Goal: Task Accomplishment & Management: Use online tool/utility

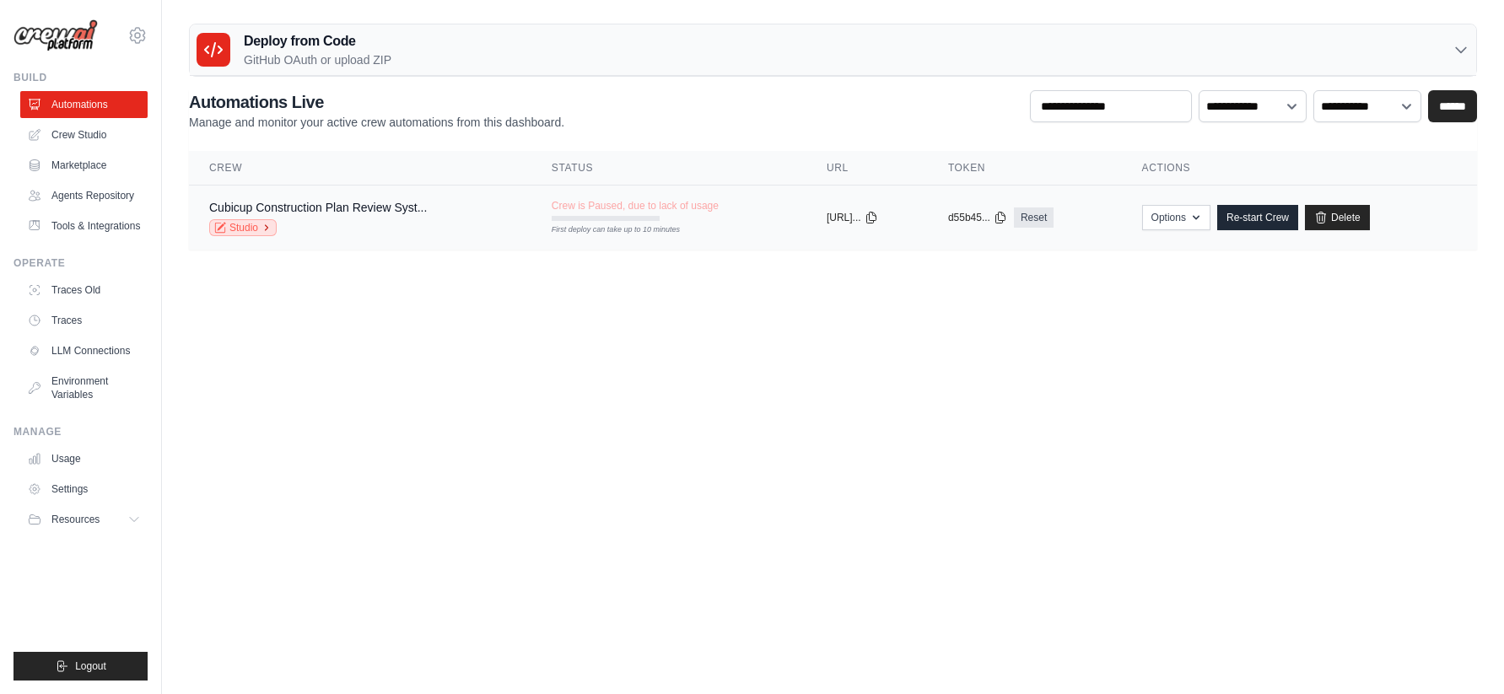
click at [262, 231] on icon at bounding box center [267, 228] width 10 height 10
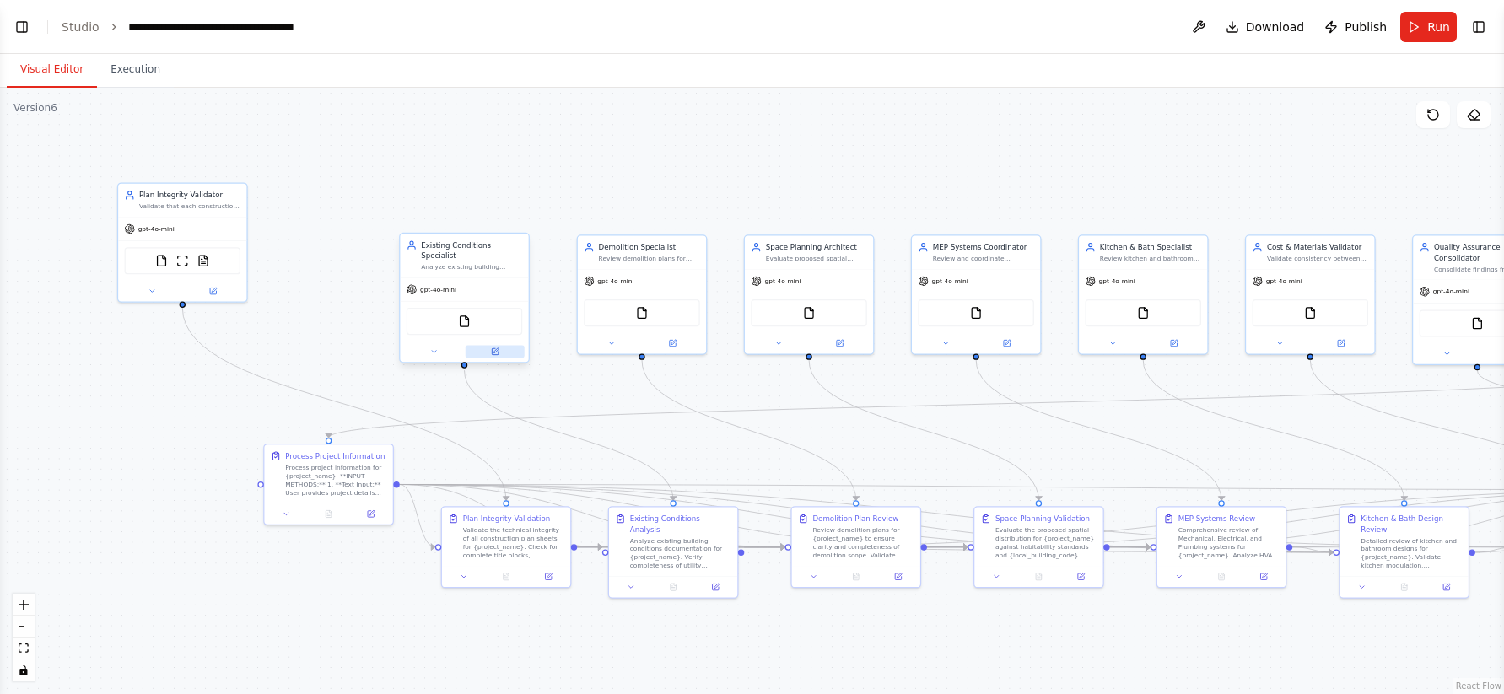
click at [494, 355] on icon at bounding box center [495, 352] width 8 height 8
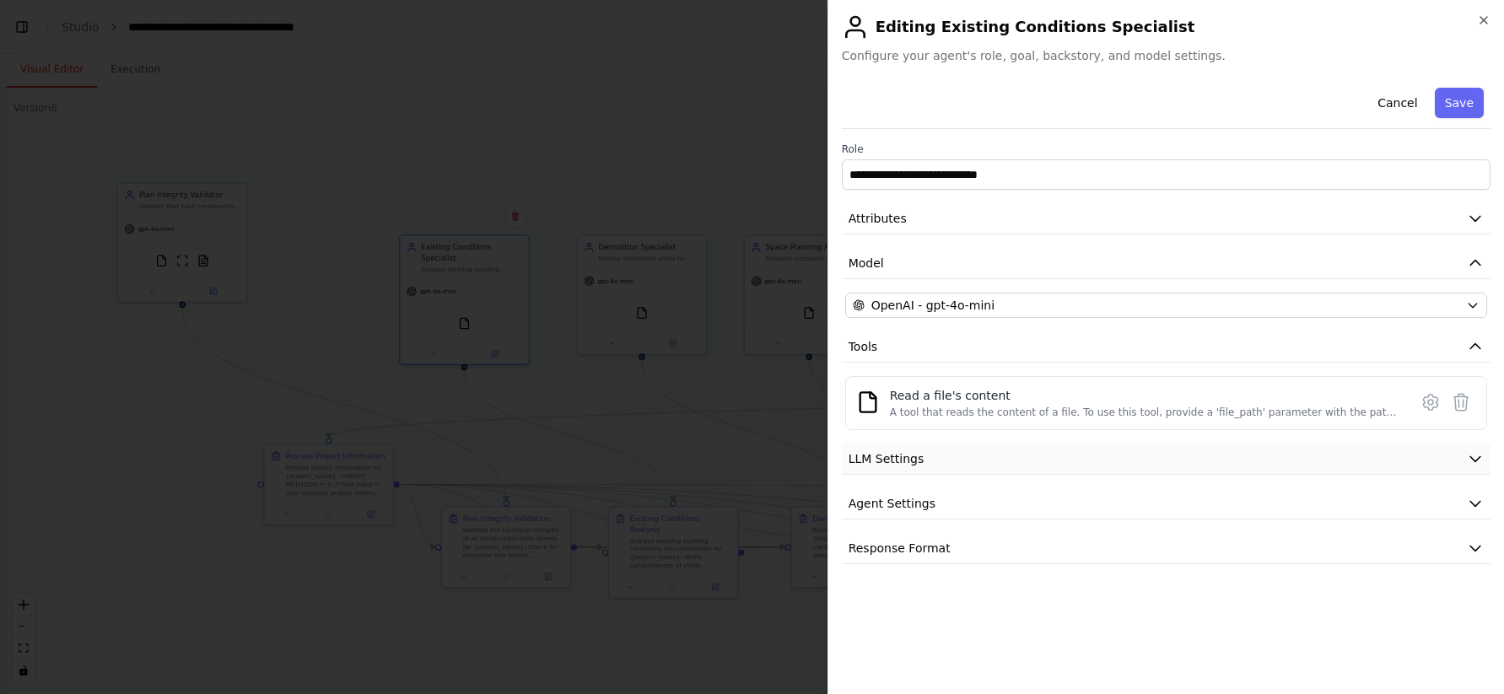
click at [908, 465] on span "LLM Settings" at bounding box center [887, 459] width 76 height 17
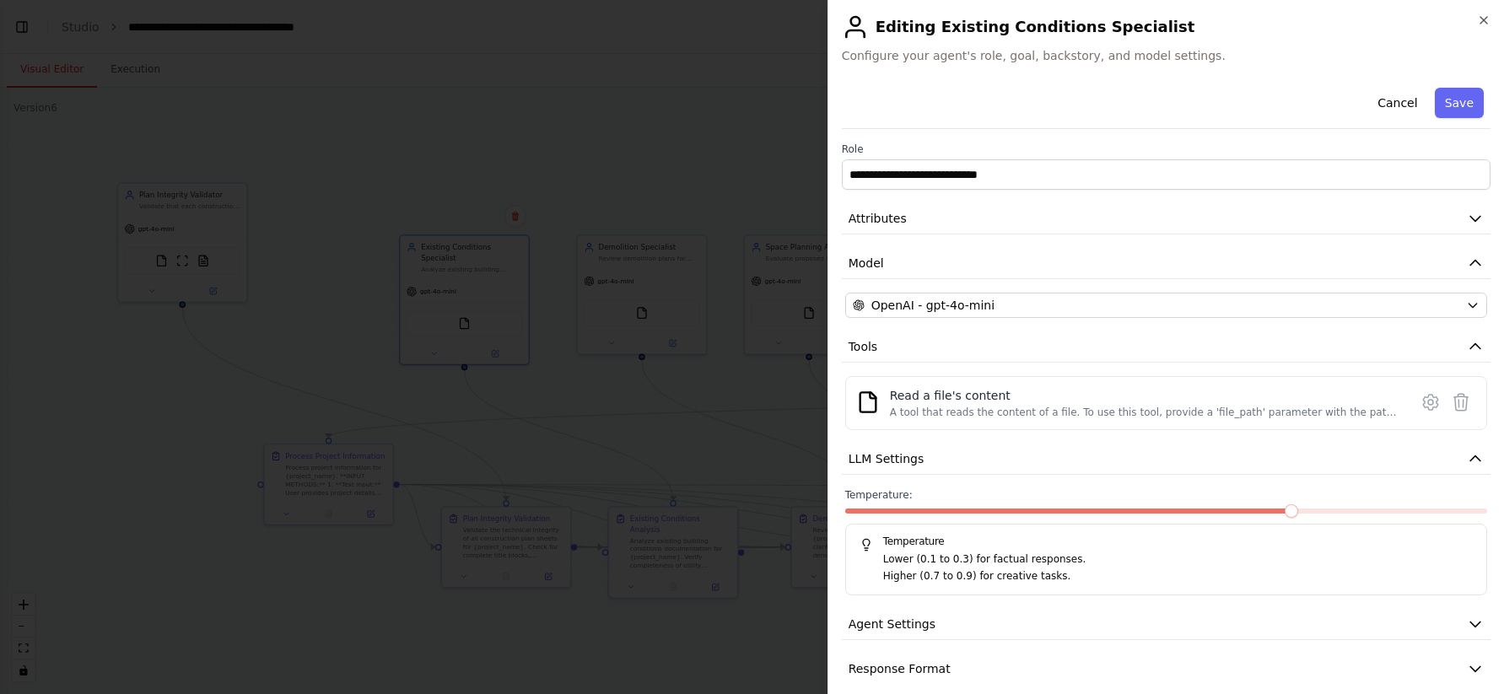
scroll to position [18, 0]
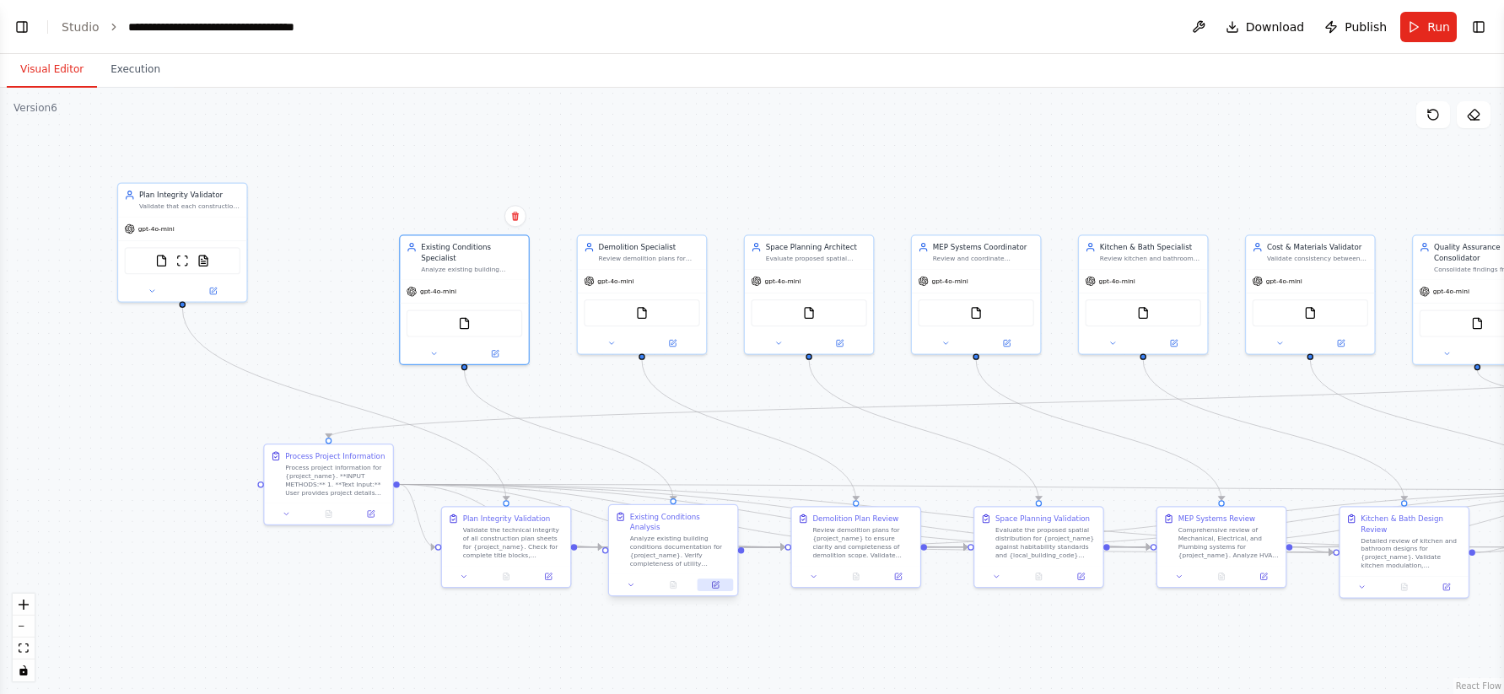
click at [713, 582] on icon at bounding box center [715, 585] width 6 height 6
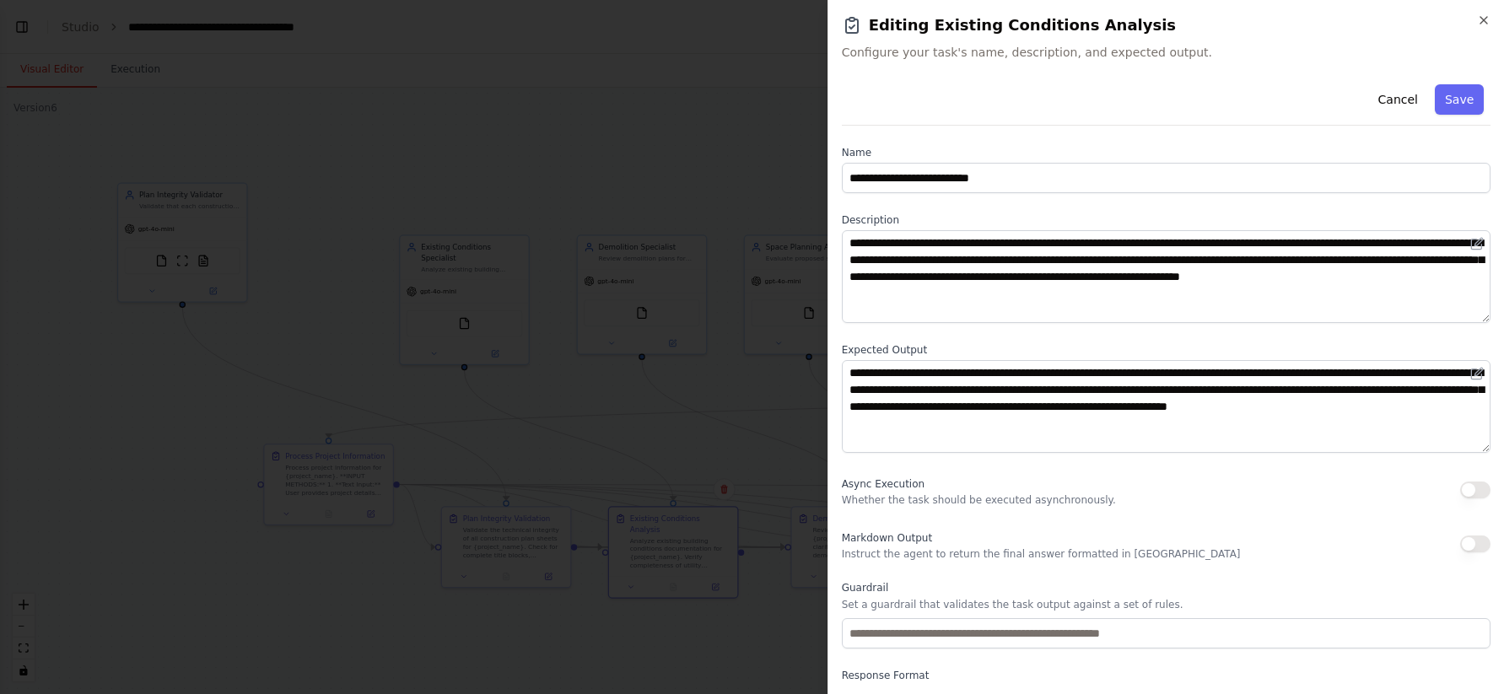
scroll to position [67, 0]
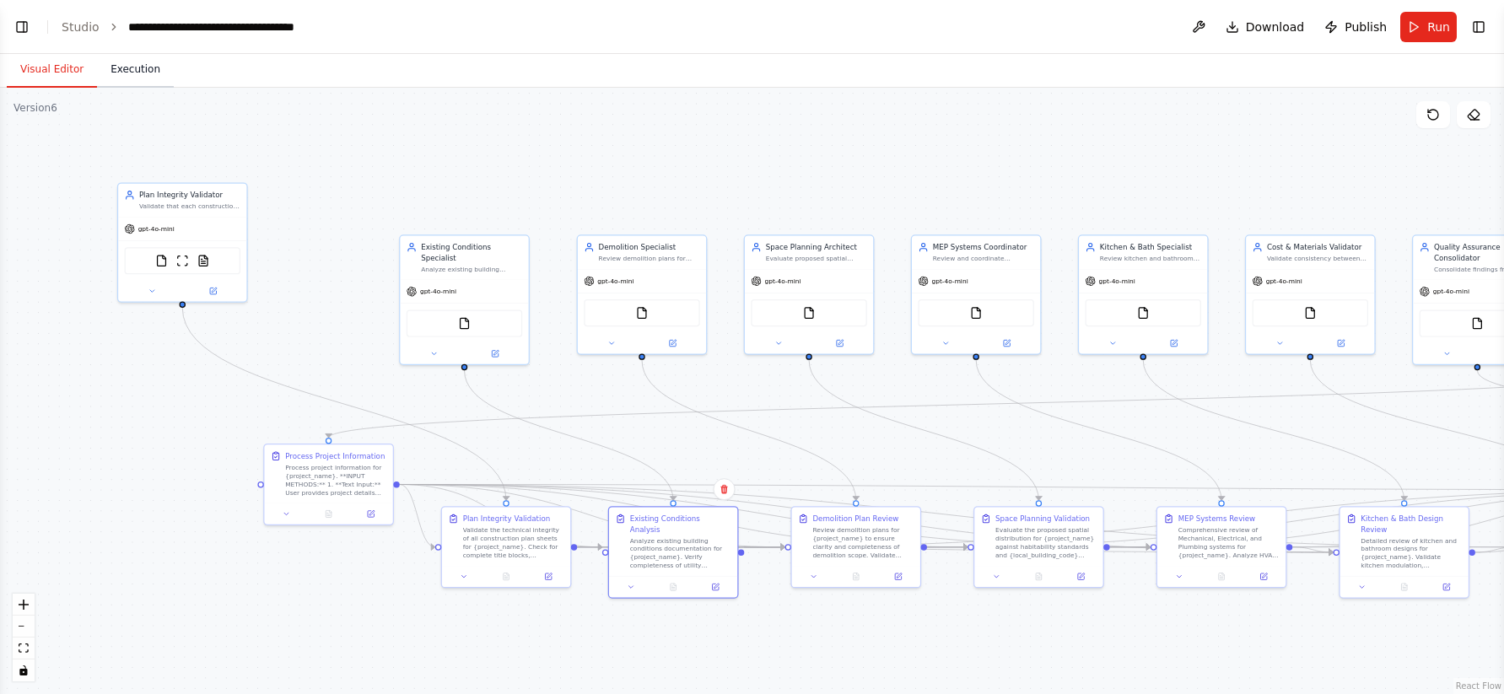
click at [134, 72] on button "Execution" at bounding box center [135, 69] width 77 height 35
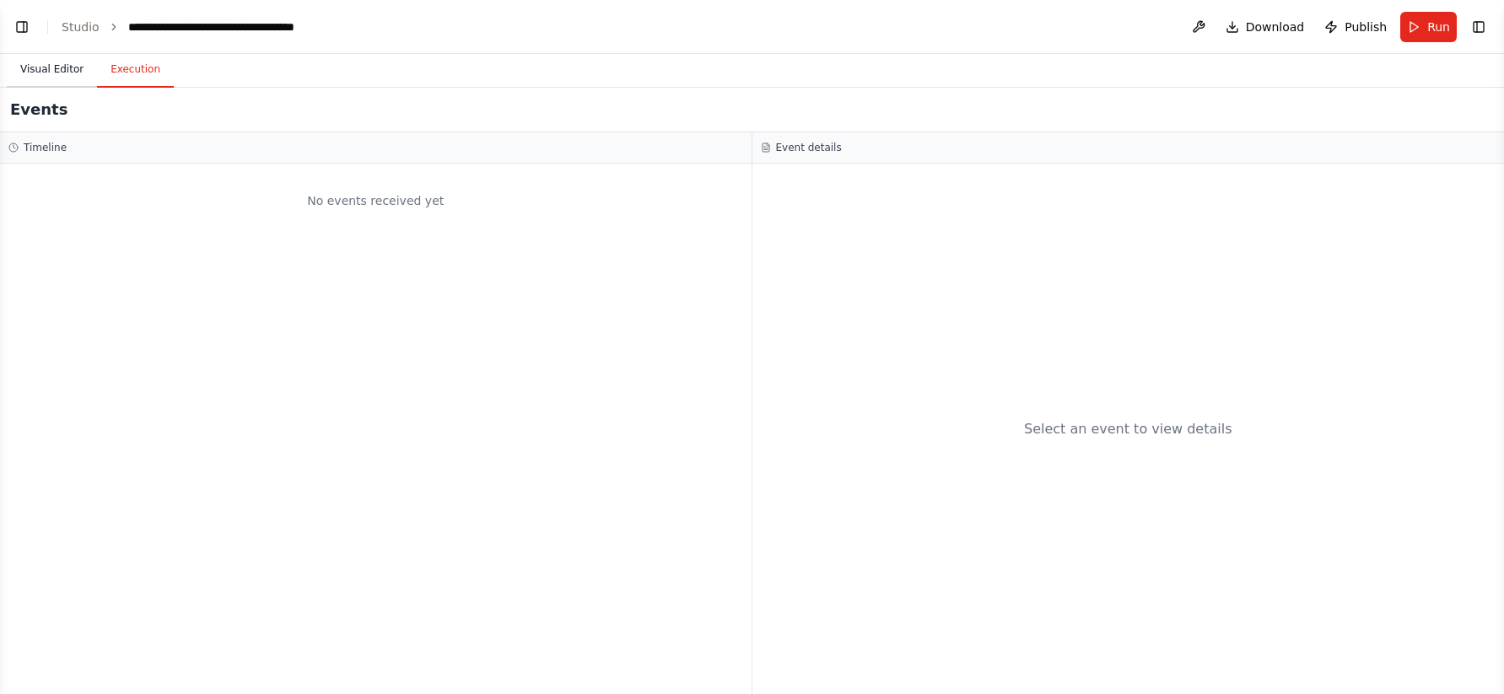
click at [65, 73] on button "Visual Editor" at bounding box center [52, 69] width 90 height 35
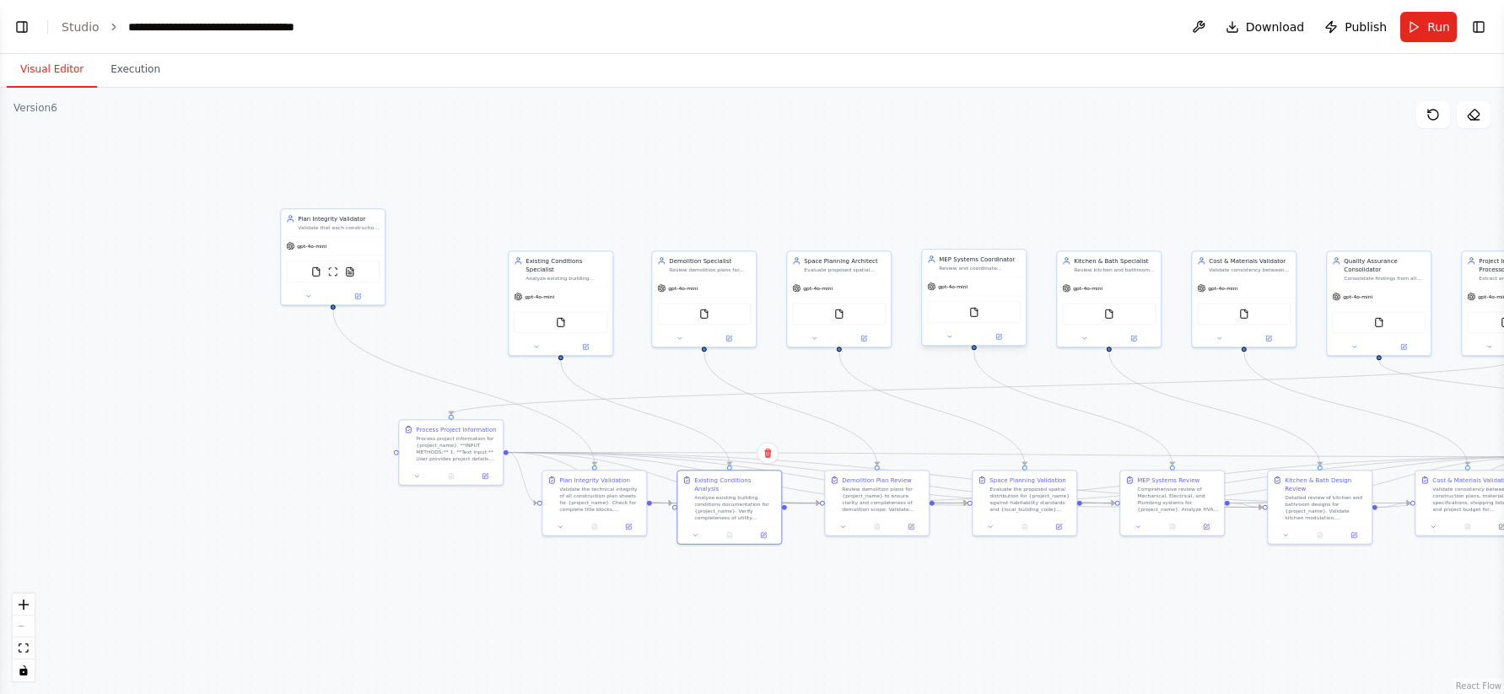
click at [966, 318] on div "FileReadTool" at bounding box center [974, 312] width 94 height 22
click at [1480, 32] on button "Toggle Right Sidebar" at bounding box center [1479, 27] width 24 height 24
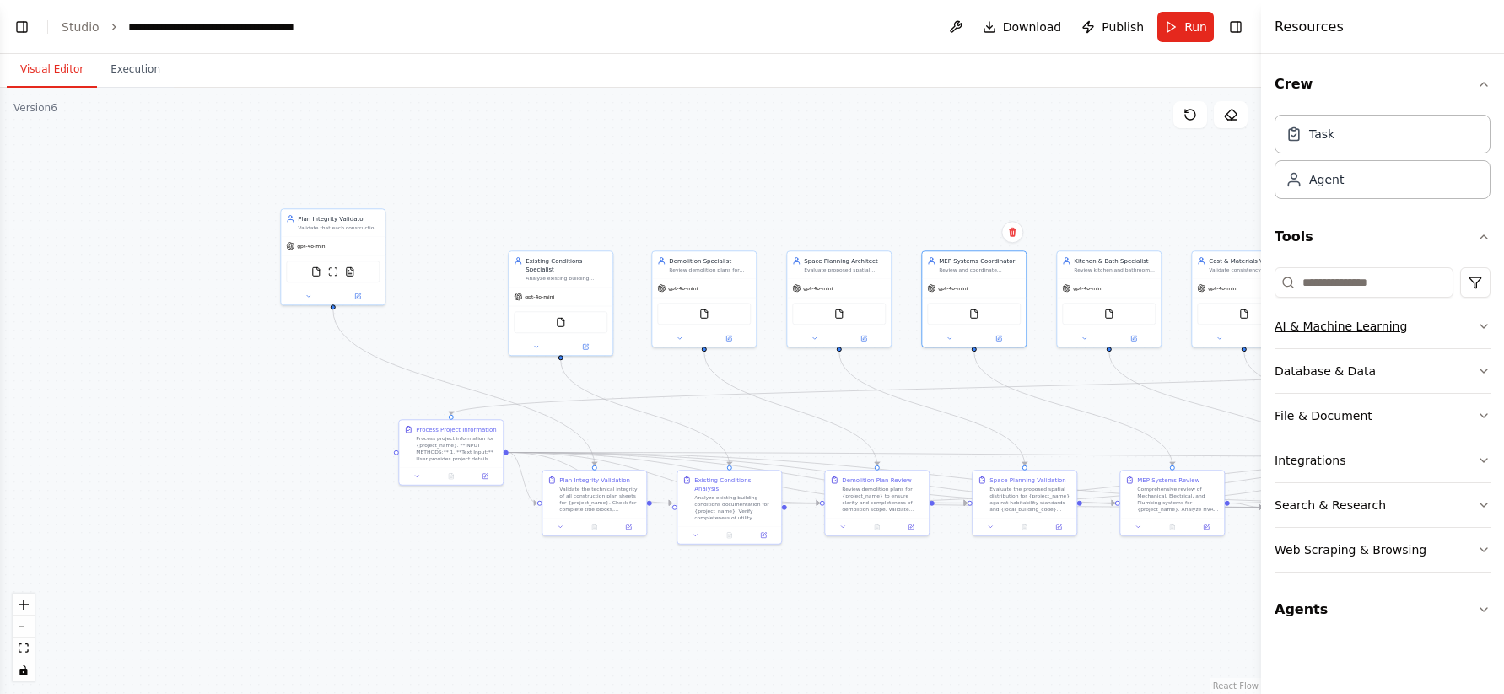
click at [1352, 325] on div "AI & Machine Learning" at bounding box center [1341, 326] width 132 height 17
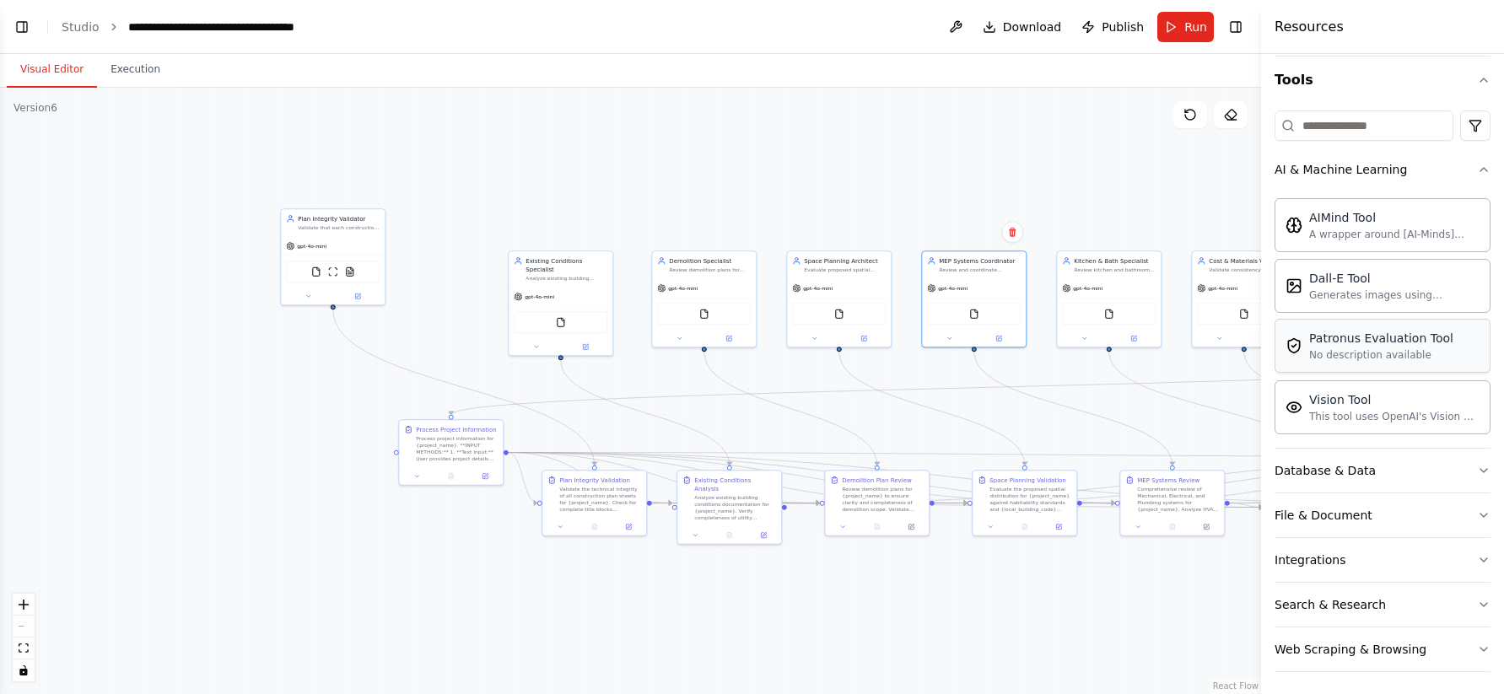
scroll to position [167, 0]
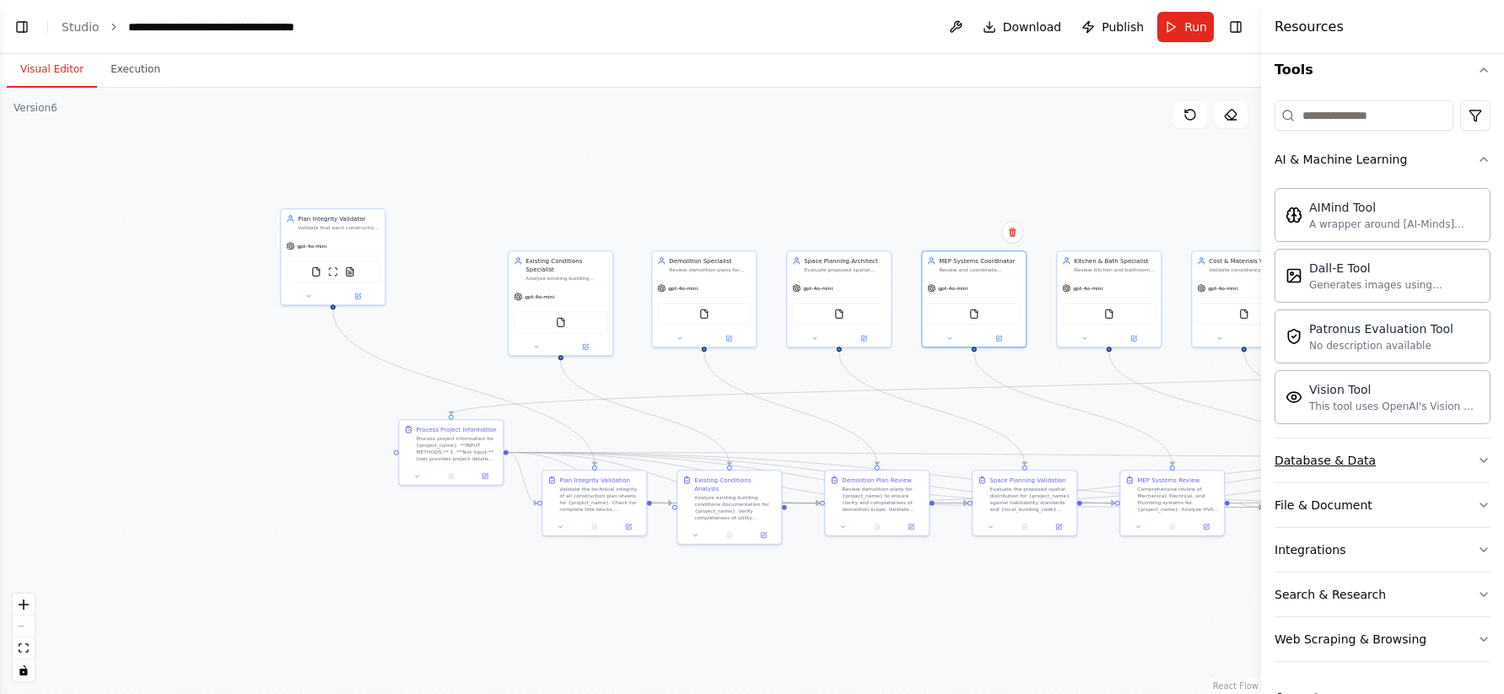
click at [1334, 440] on button "Database & Data" at bounding box center [1383, 461] width 216 height 44
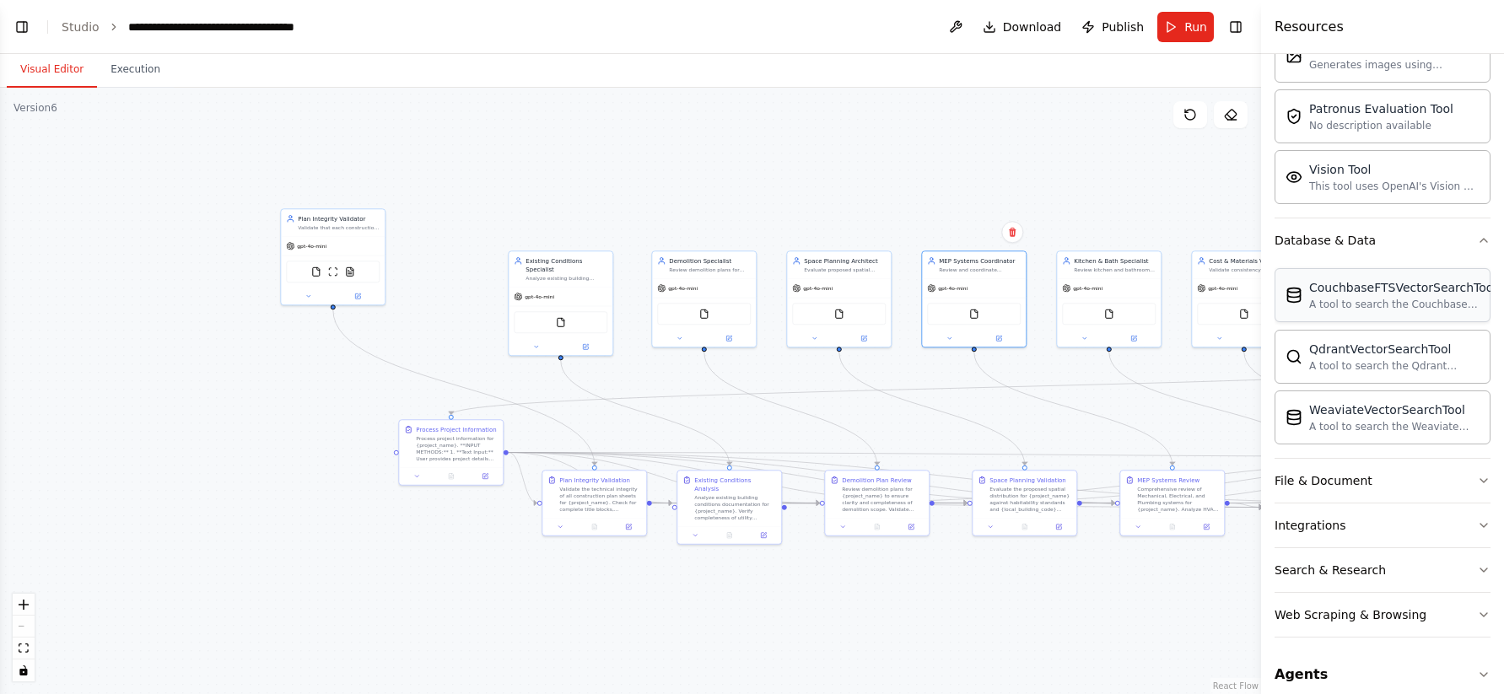
scroll to position [397, 0]
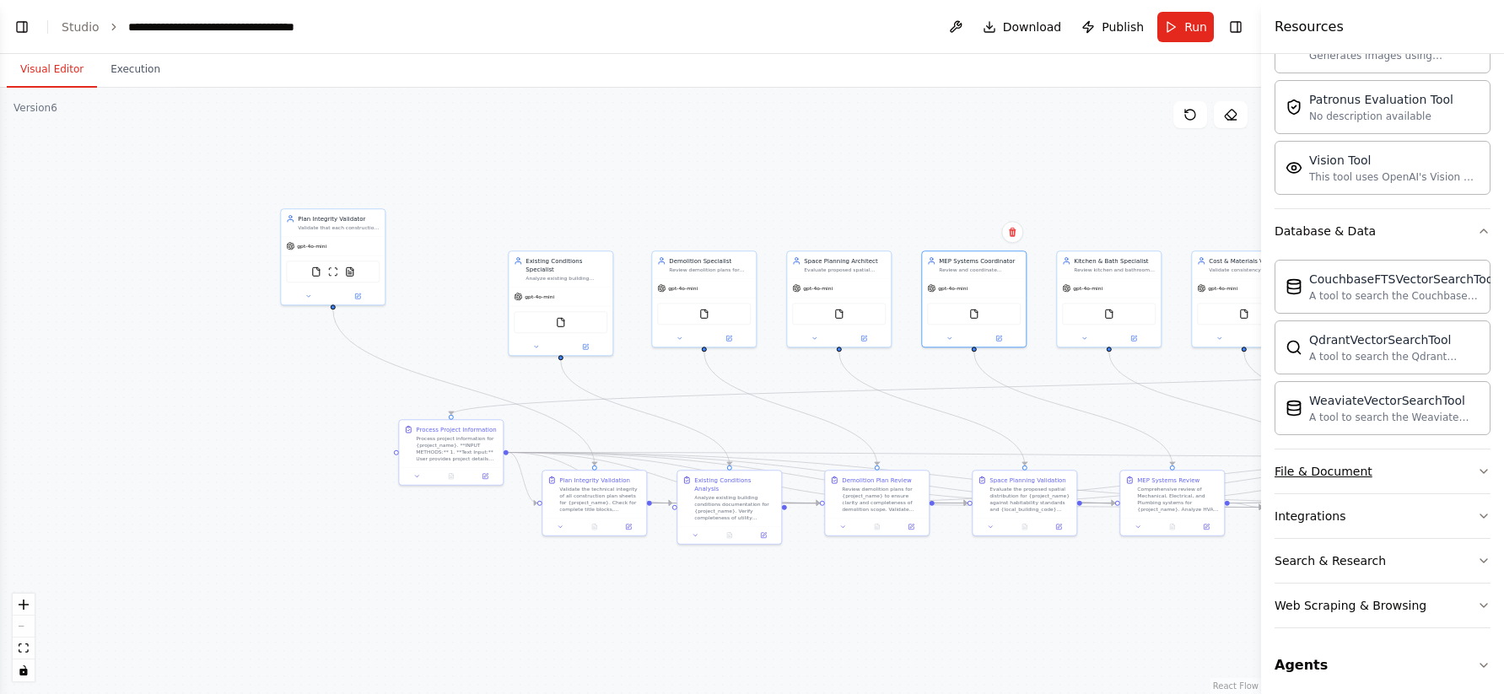
click at [1318, 467] on div "File & Document" at bounding box center [1324, 471] width 98 height 17
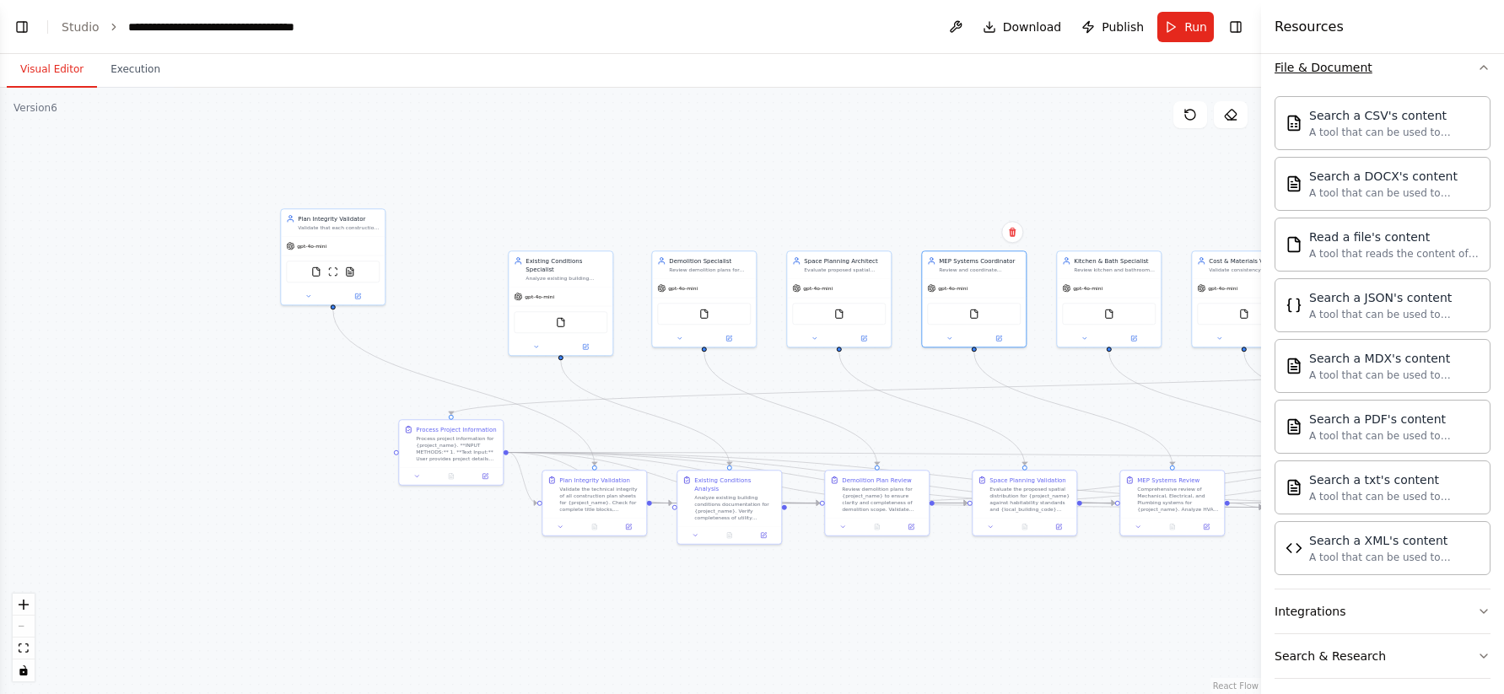
scroll to position [904, 0]
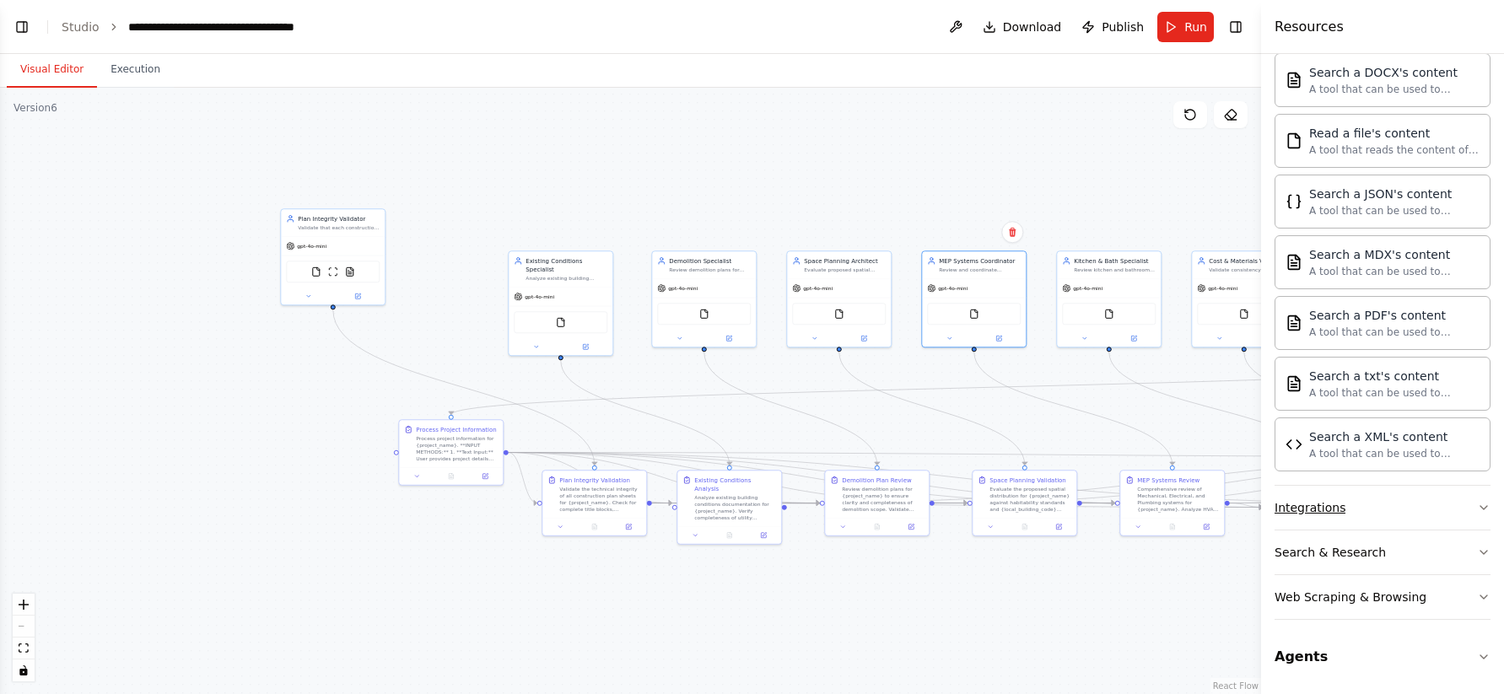
click at [1305, 515] on div "Integrations" at bounding box center [1310, 507] width 71 height 17
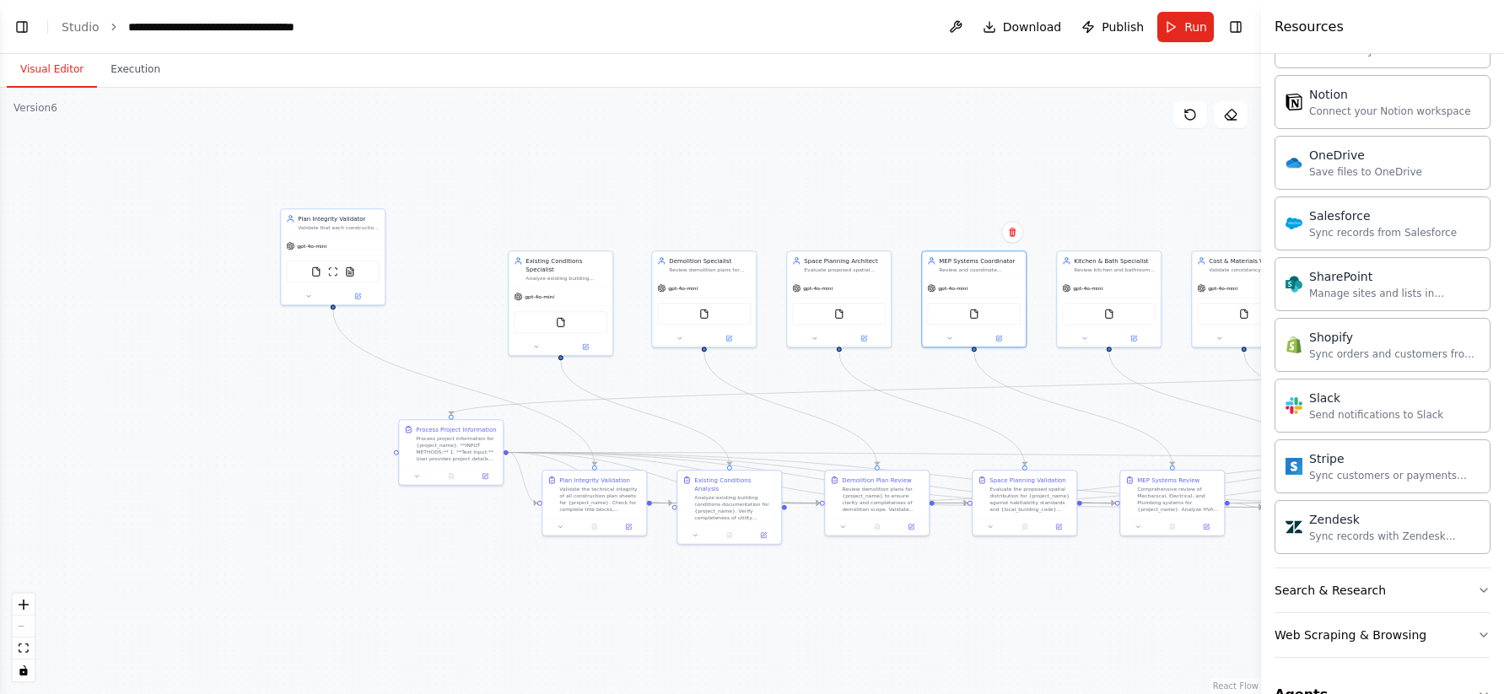
scroll to position [2254, 0]
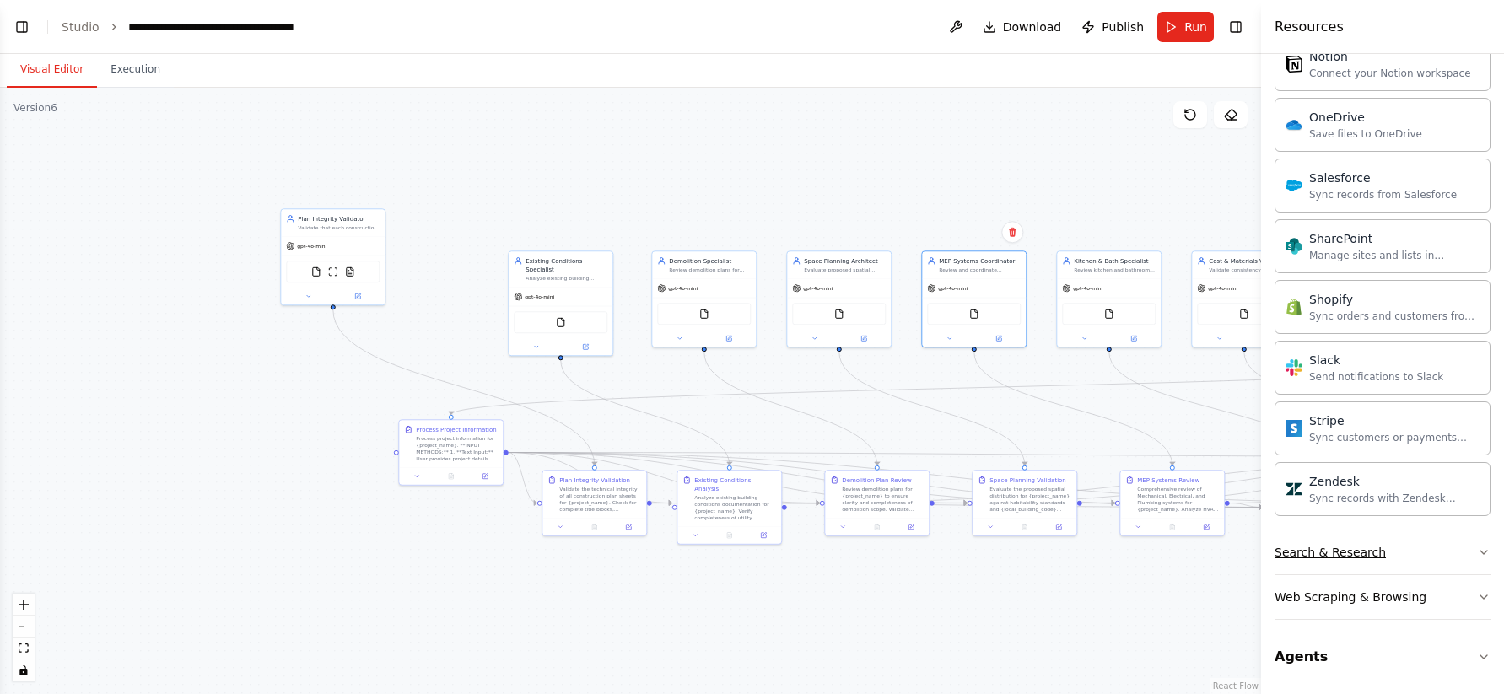
click at [1340, 562] on button "Search & Research" at bounding box center [1383, 553] width 216 height 44
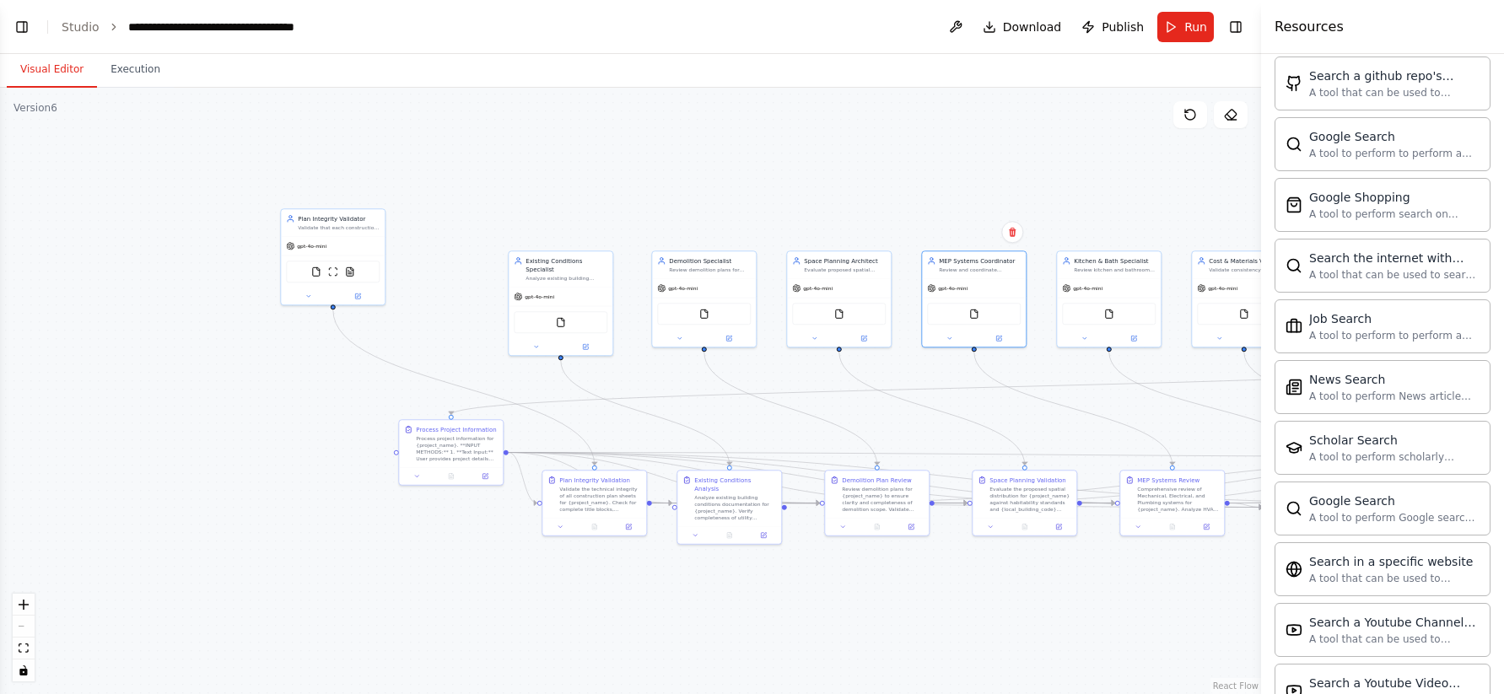
scroll to position [3118, 0]
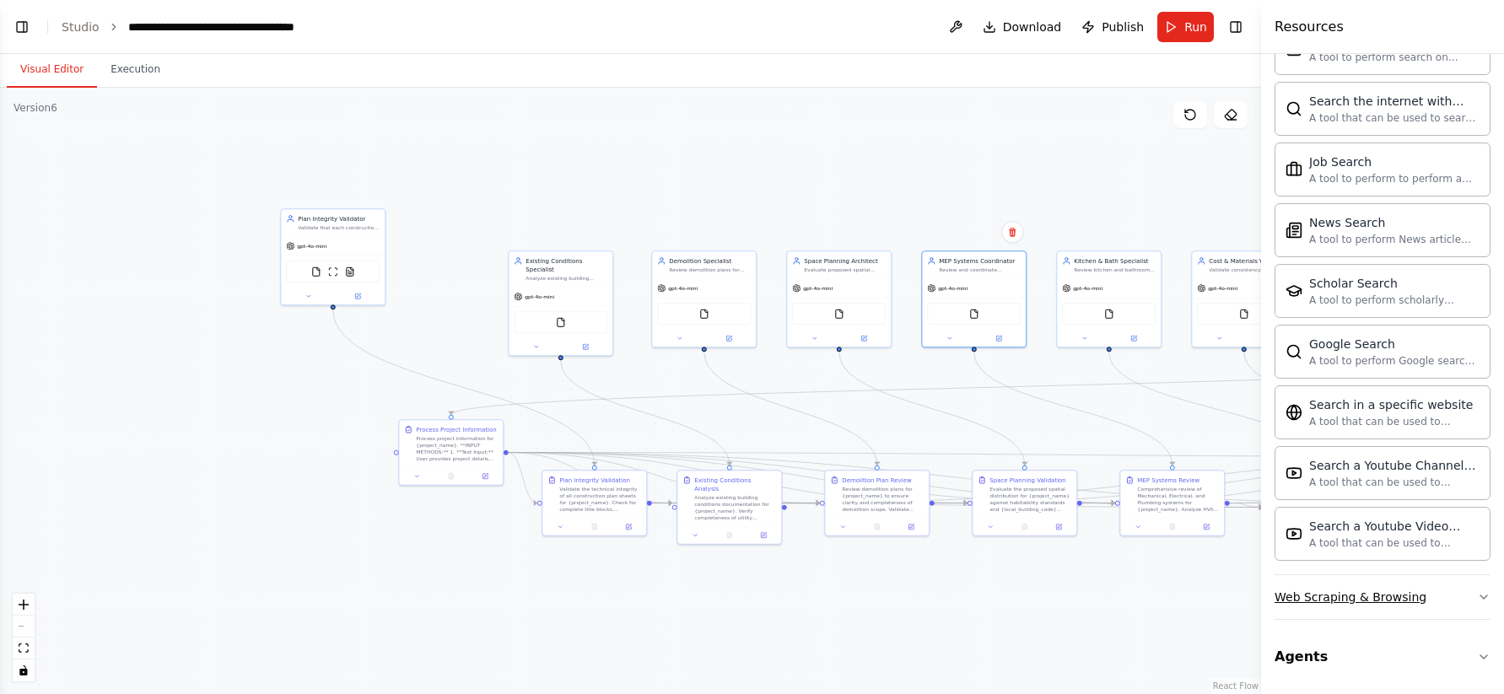
click at [1330, 587] on button "Web Scraping & Browsing" at bounding box center [1383, 597] width 216 height 44
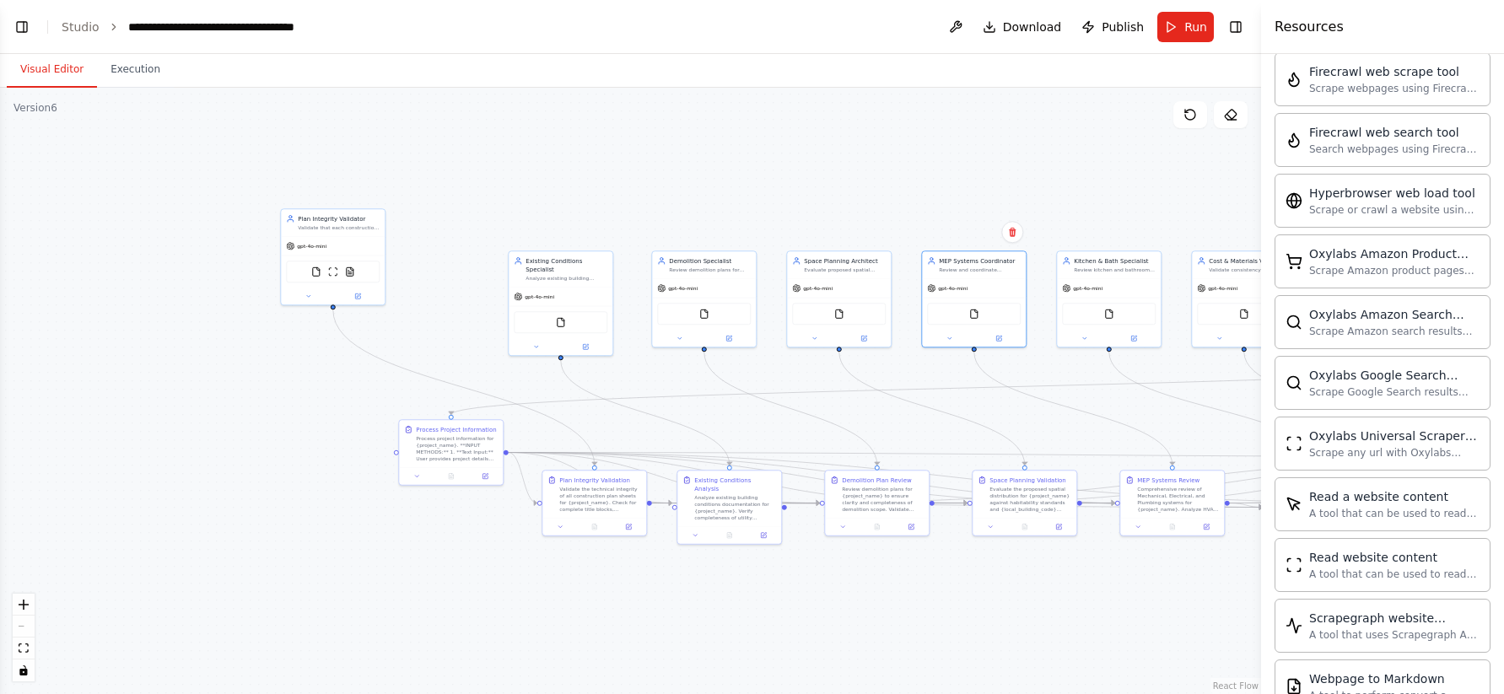
scroll to position [4043, 0]
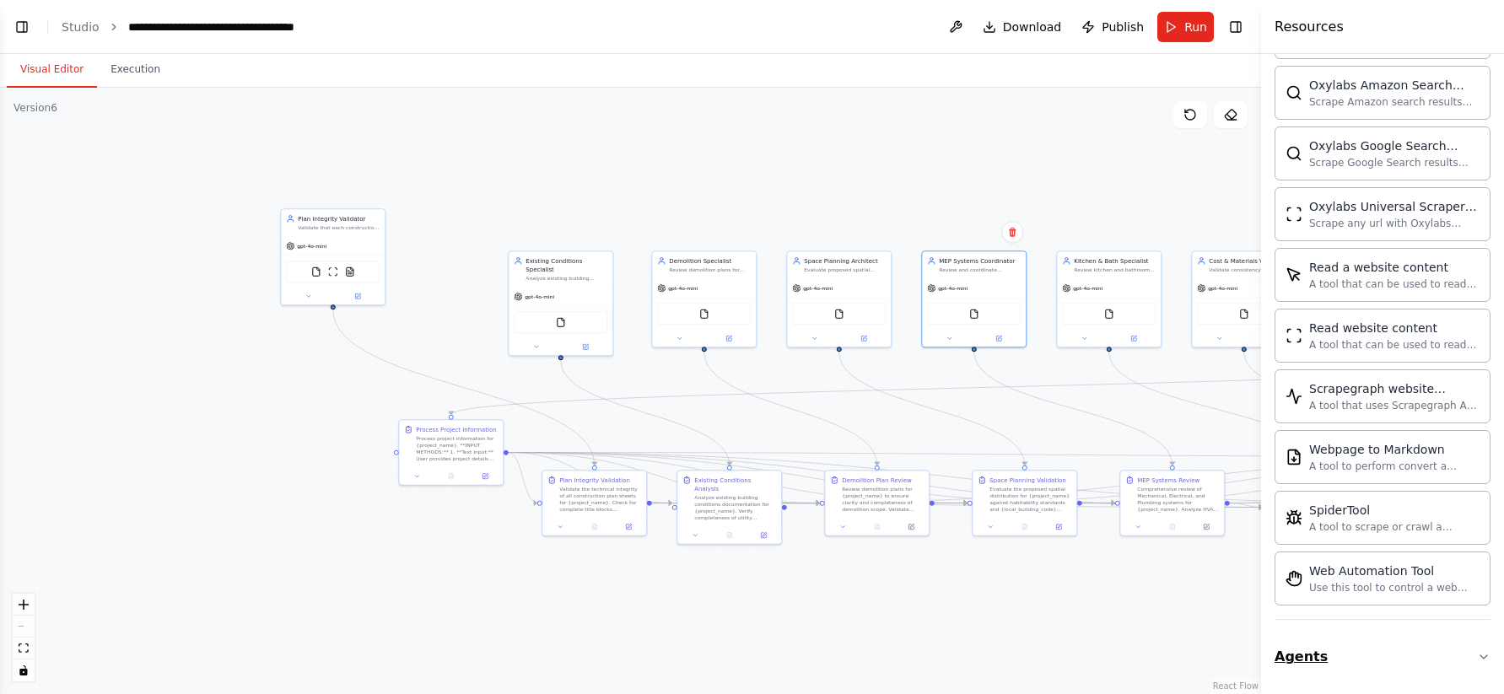
click at [1298, 660] on button "Agents" at bounding box center [1383, 657] width 216 height 47
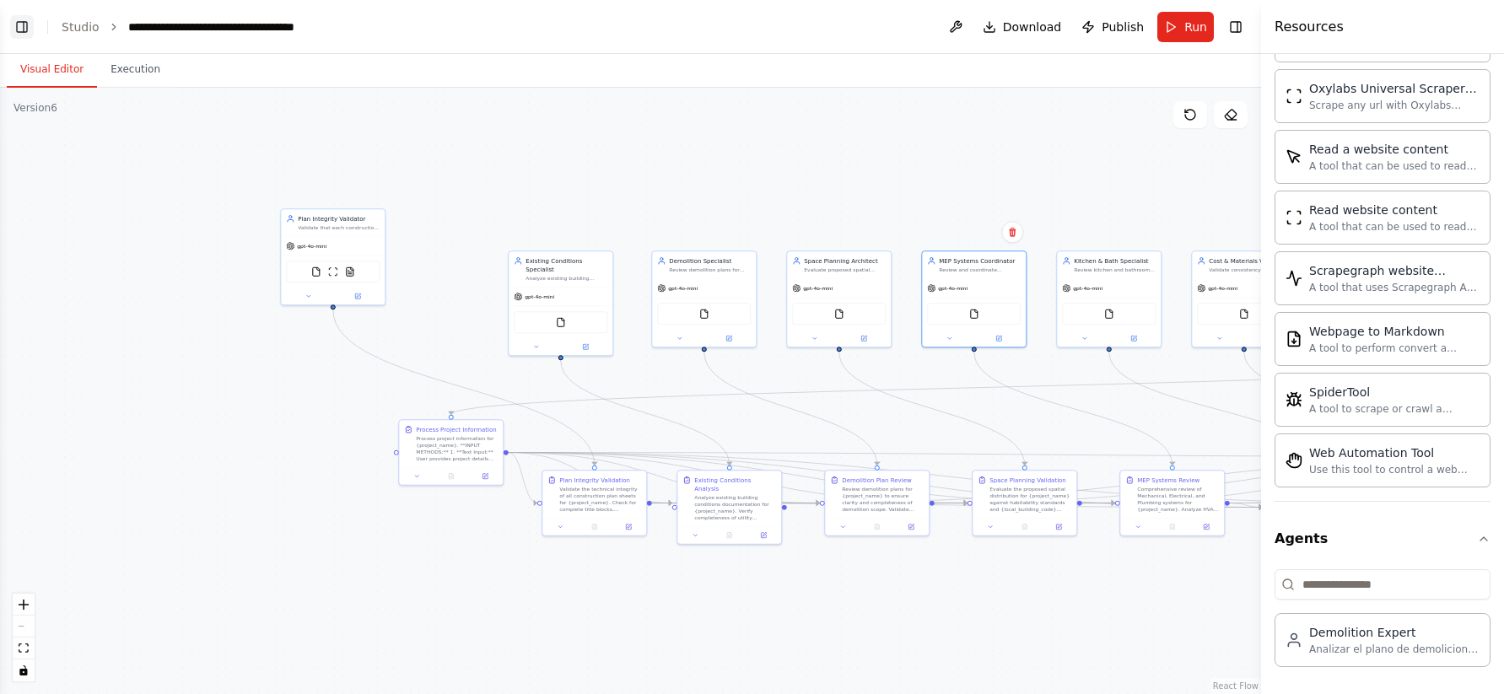
click at [26, 19] on button "Toggle Left Sidebar" at bounding box center [22, 27] width 24 height 24
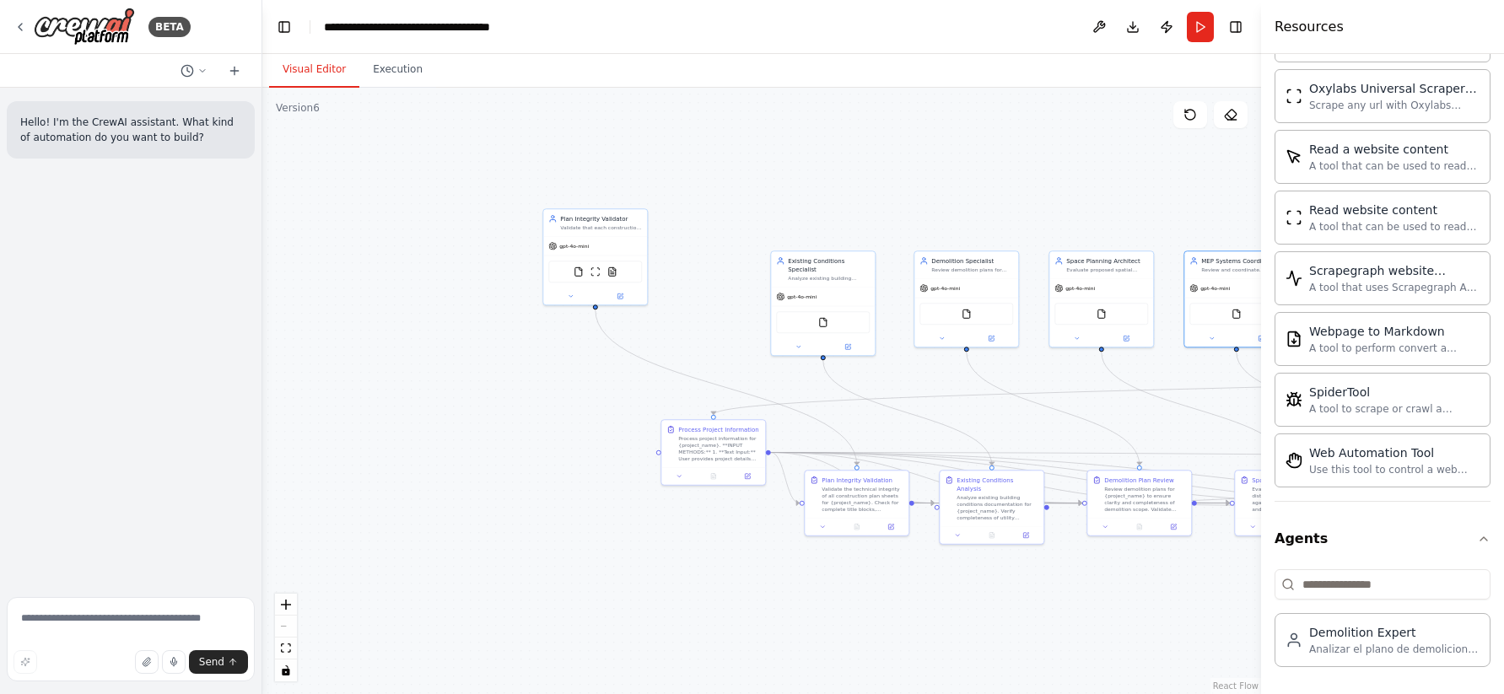
scroll to position [3466, 0]
